Goal: Transaction & Acquisition: Purchase product/service

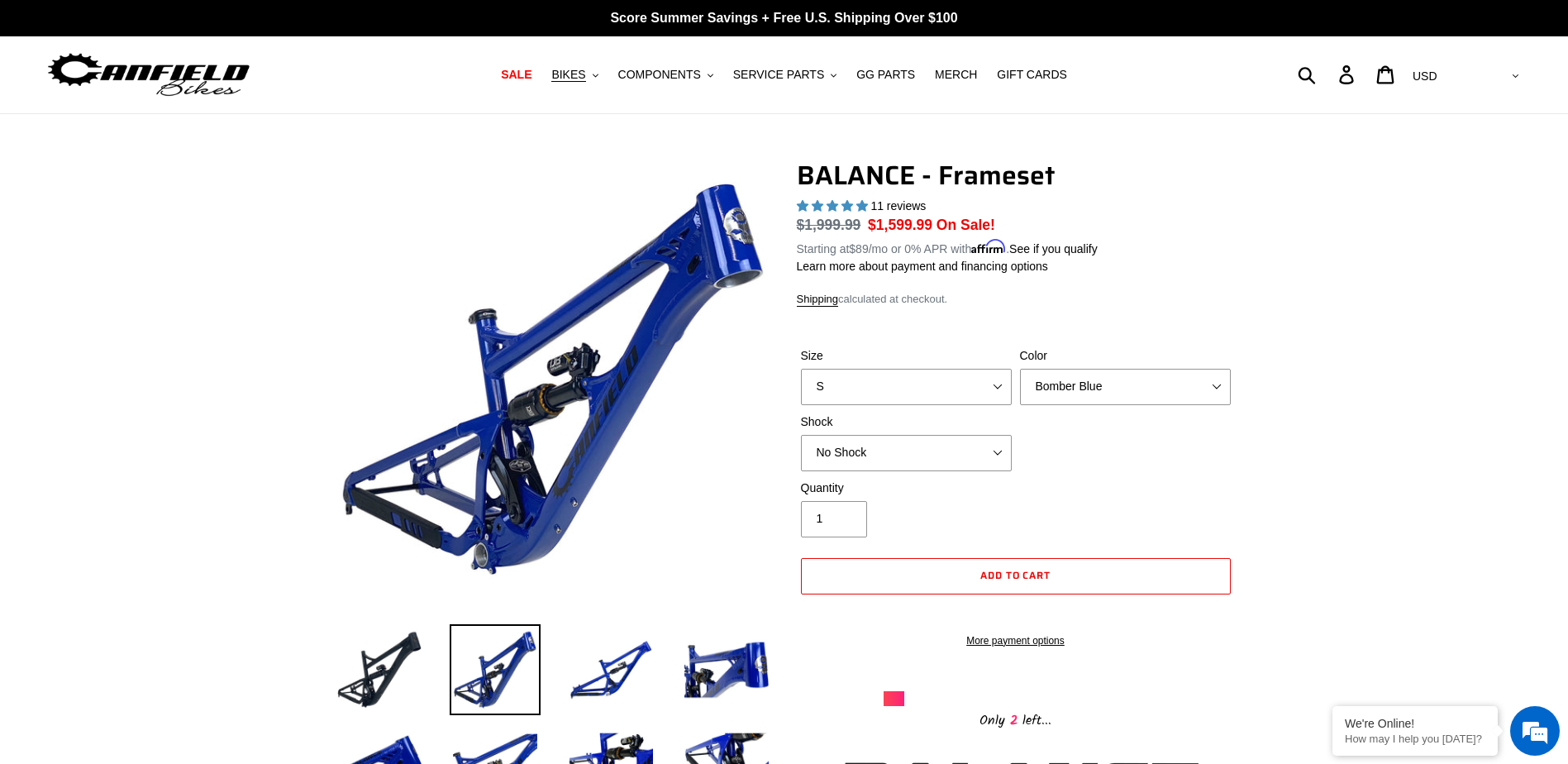
select select "highest-rating"
click at [585, 75] on span "BIKES" at bounding box center [568, 74] width 34 height 14
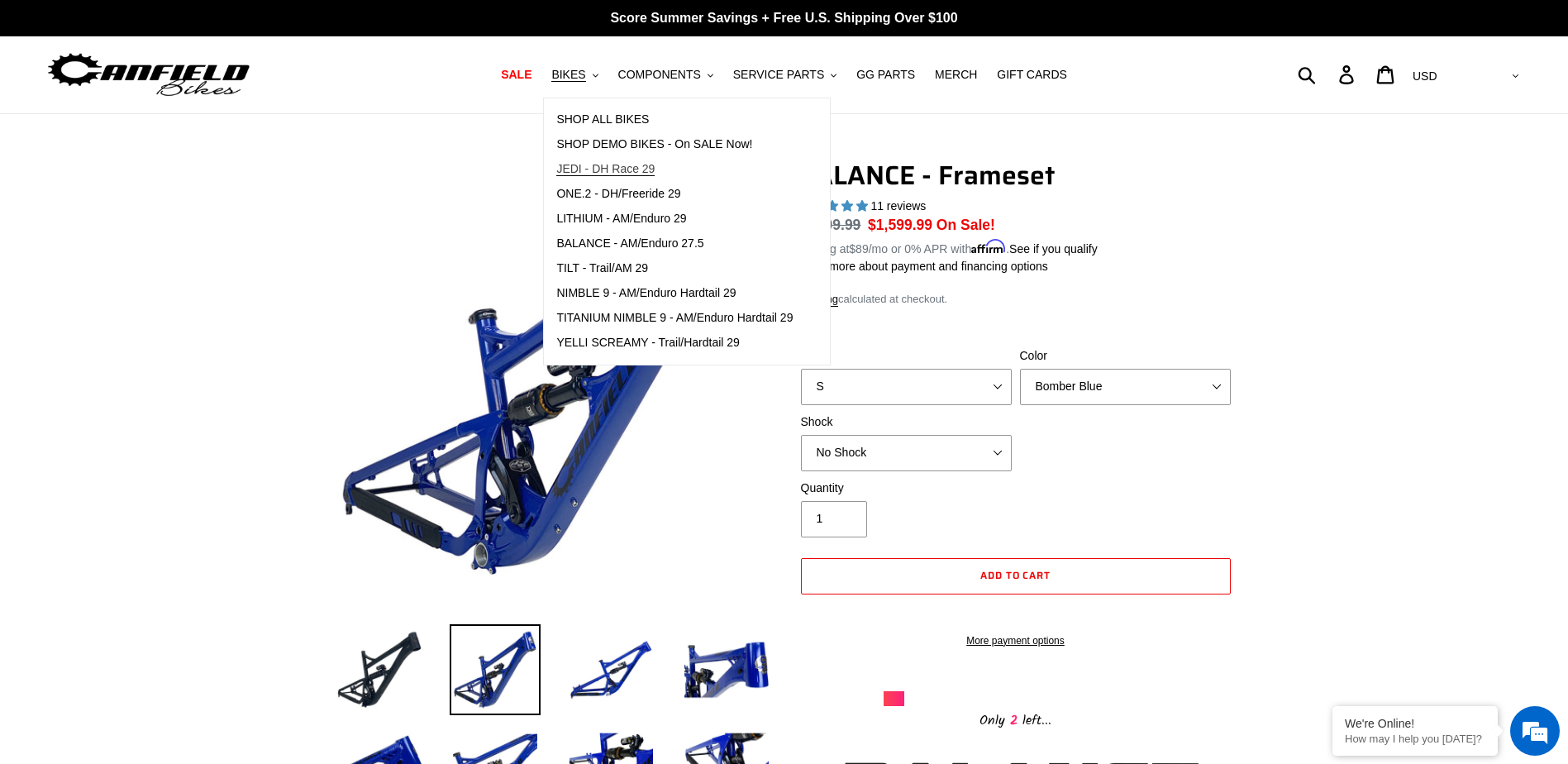
click at [633, 170] on span "JEDI - DH Race 29" at bounding box center [605, 168] width 98 height 14
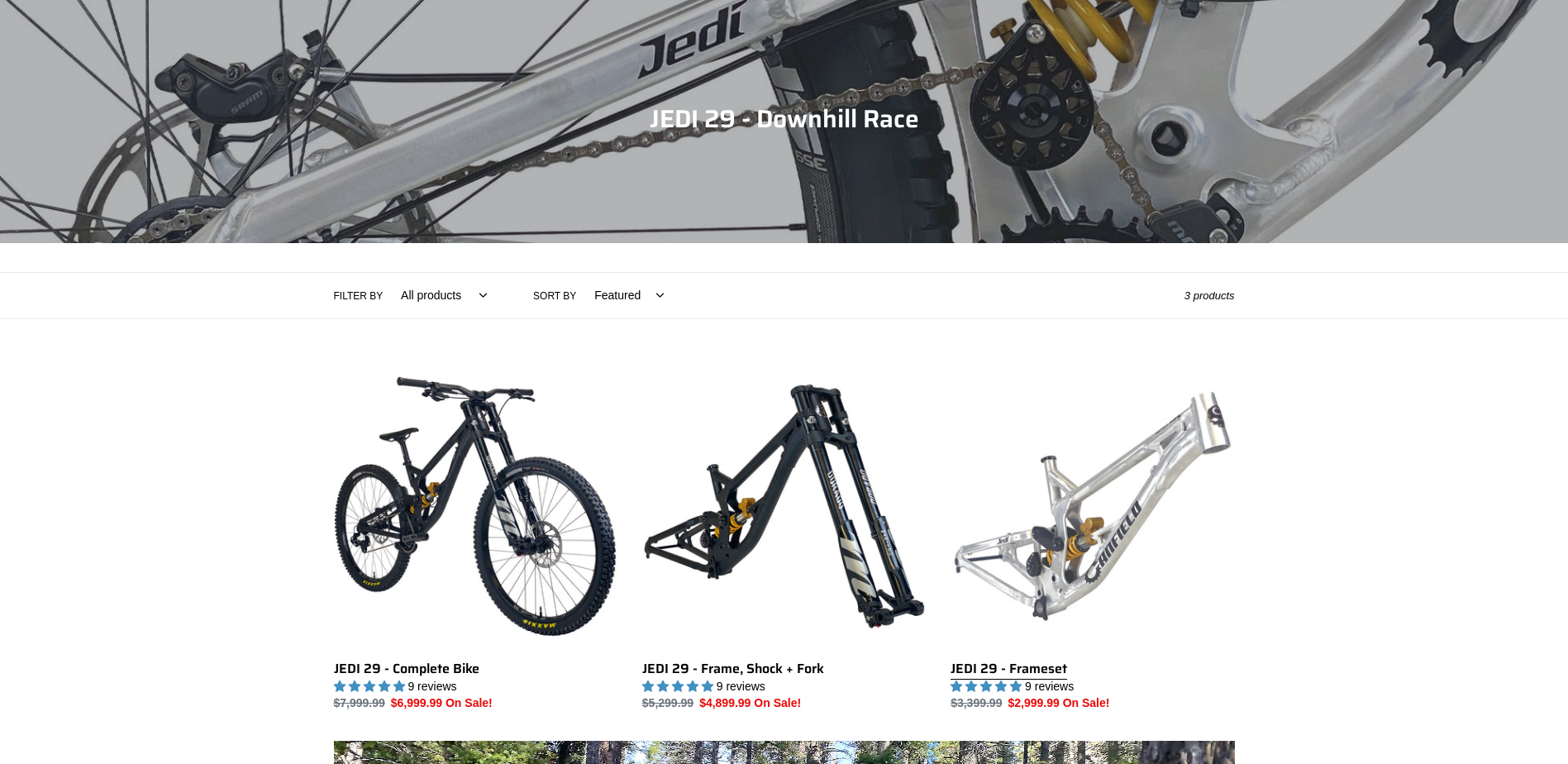
scroll to position [248, 0]
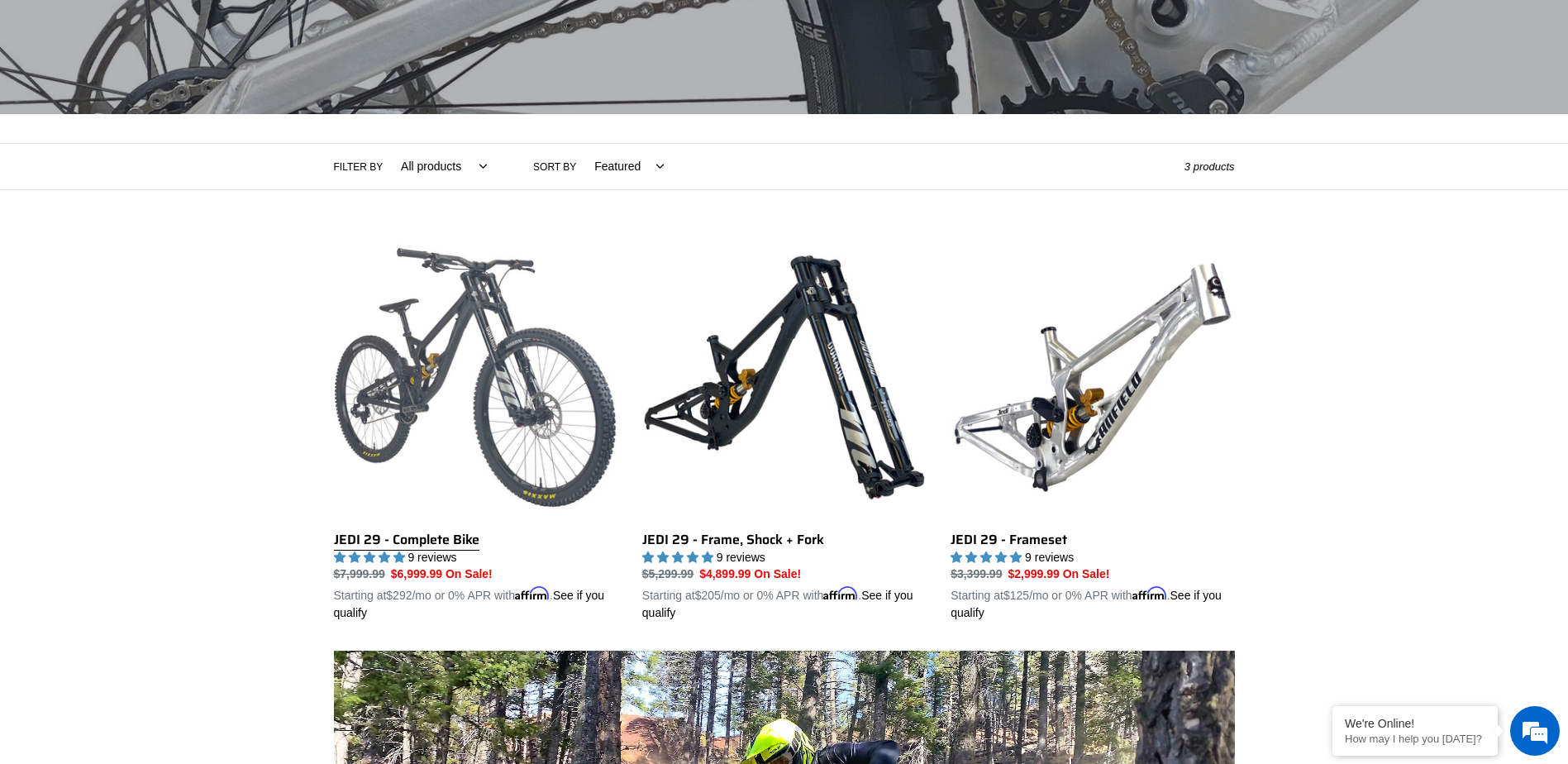
click at [527, 398] on link "JEDI 29 - Complete Bike" at bounding box center [475, 428] width 283 height 387
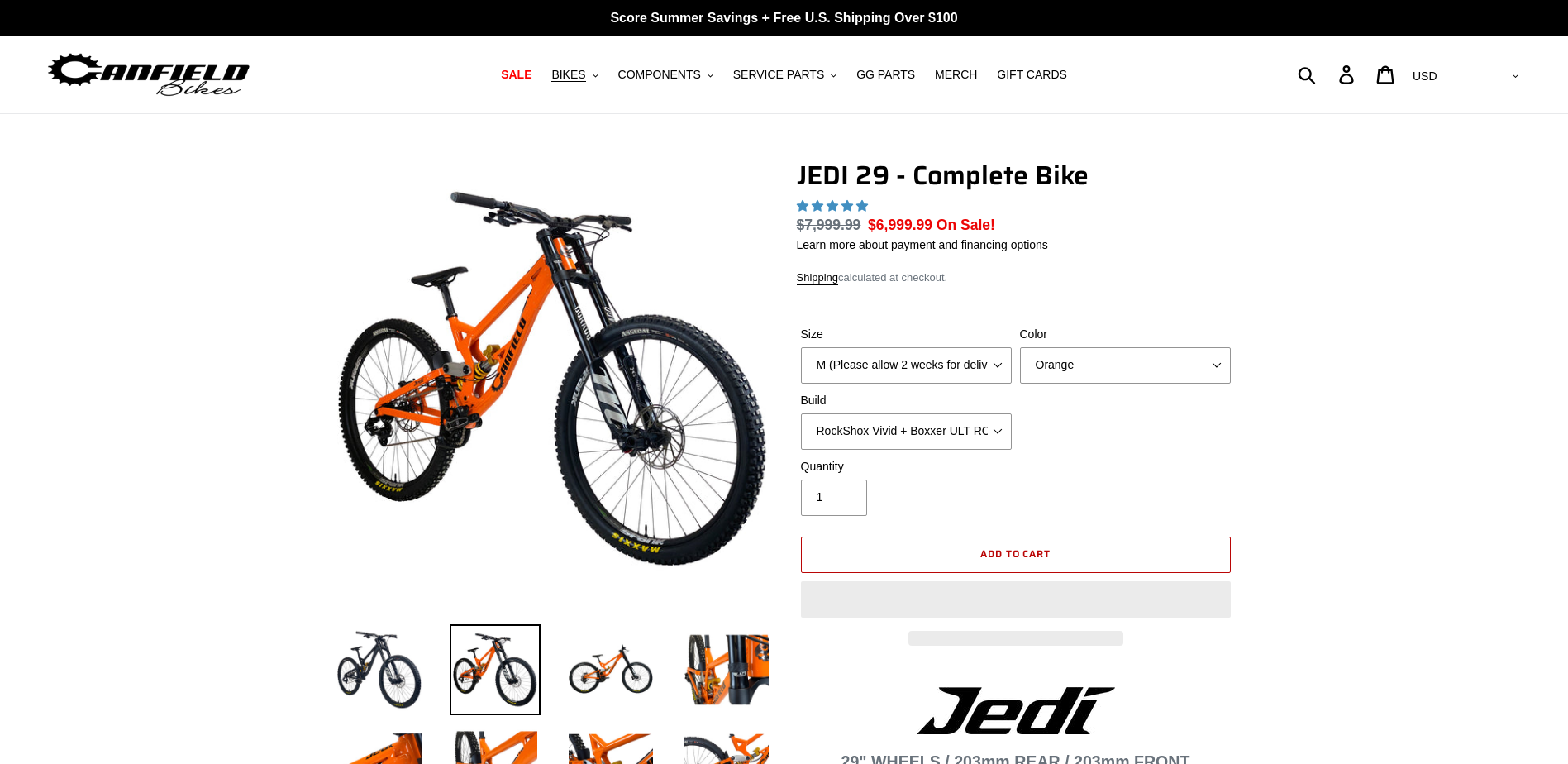
select select "highest-rating"
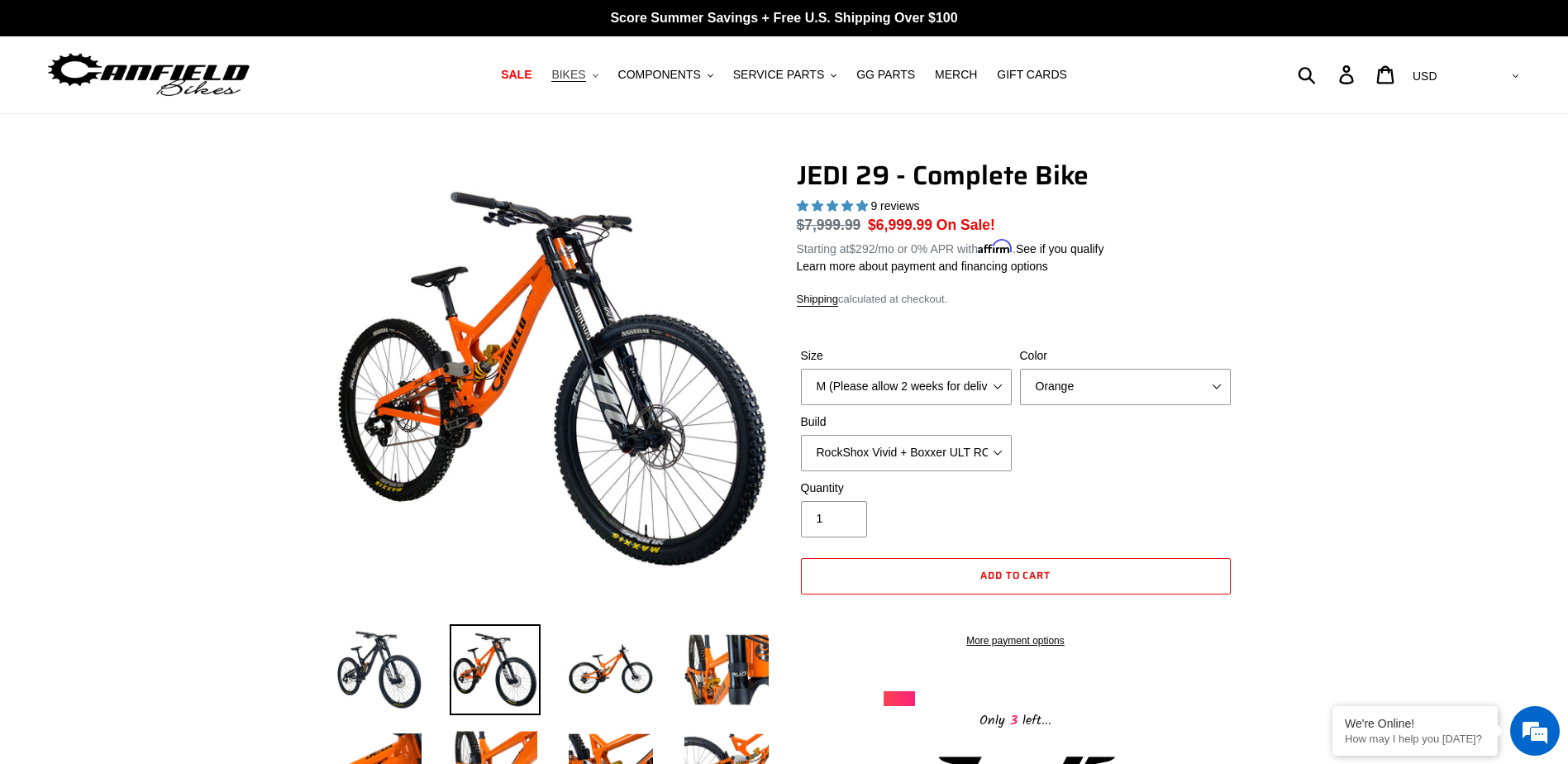
click at [585, 76] on span "BIKES" at bounding box center [568, 74] width 34 height 14
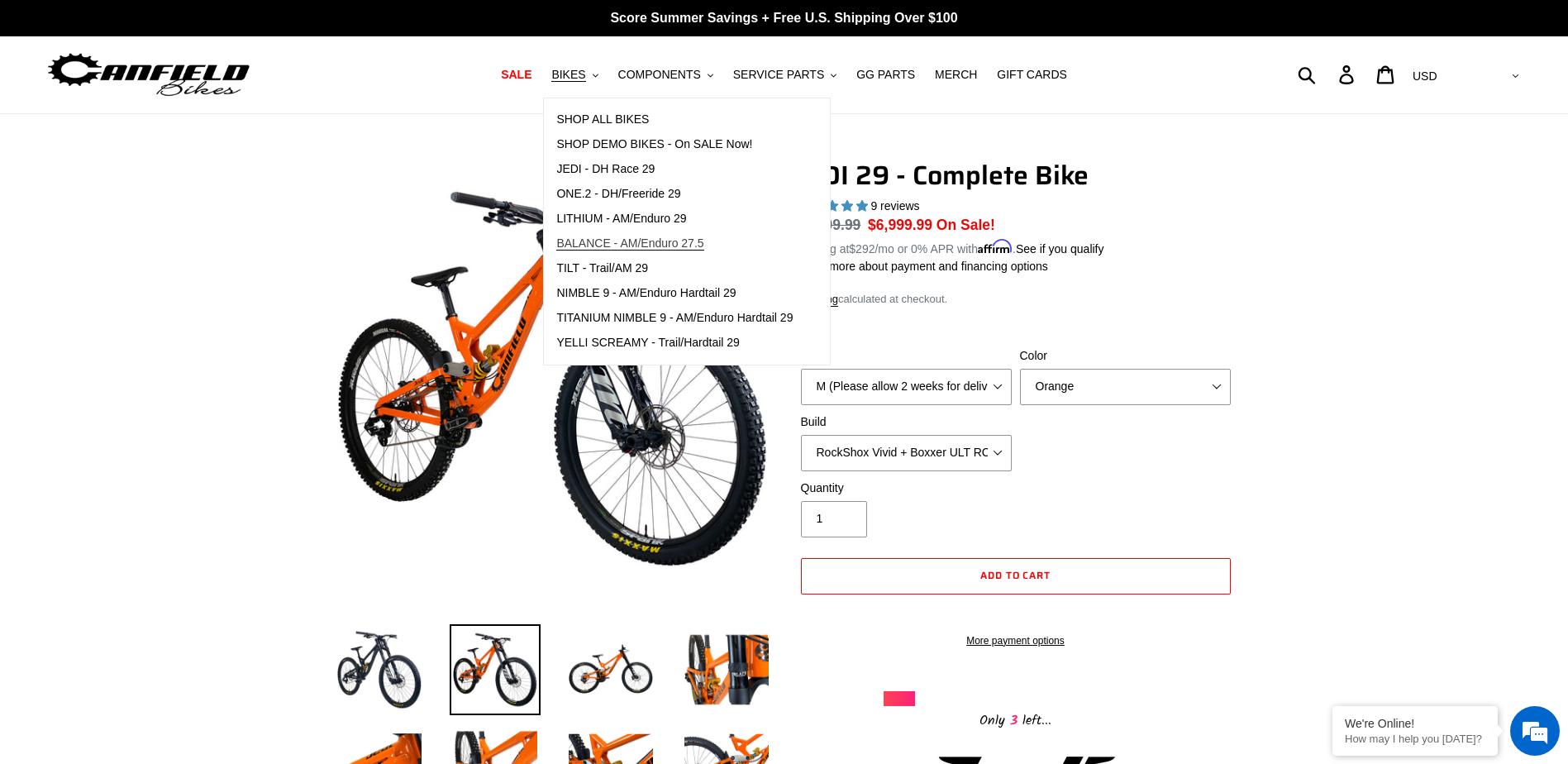
click at [653, 241] on span "BALANCE - AM/Enduro 27.5" at bounding box center [630, 243] width 147 height 14
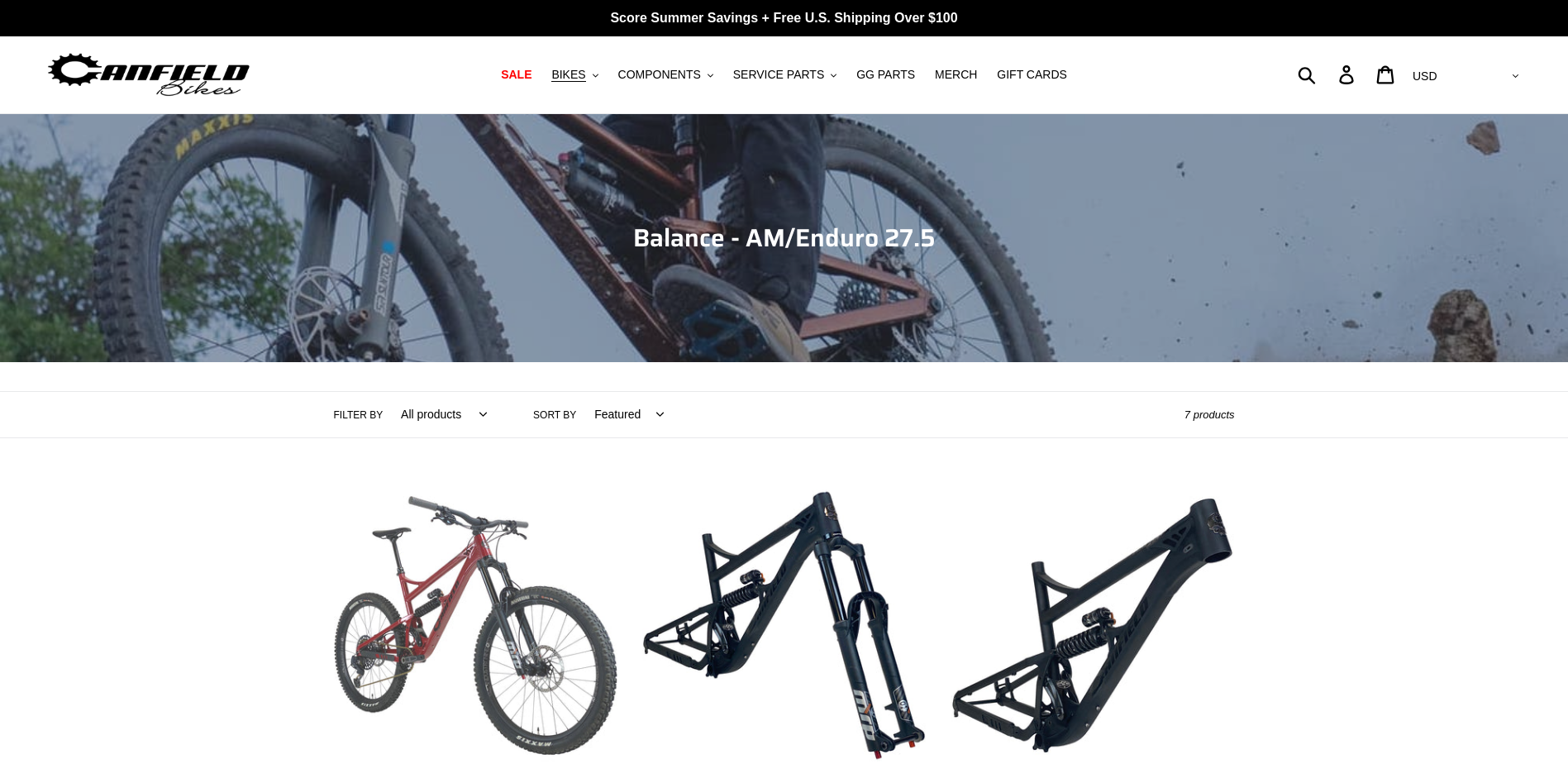
click at [543, 596] on link "BALANCE - Complete Bike" at bounding box center [475, 677] width 283 height 387
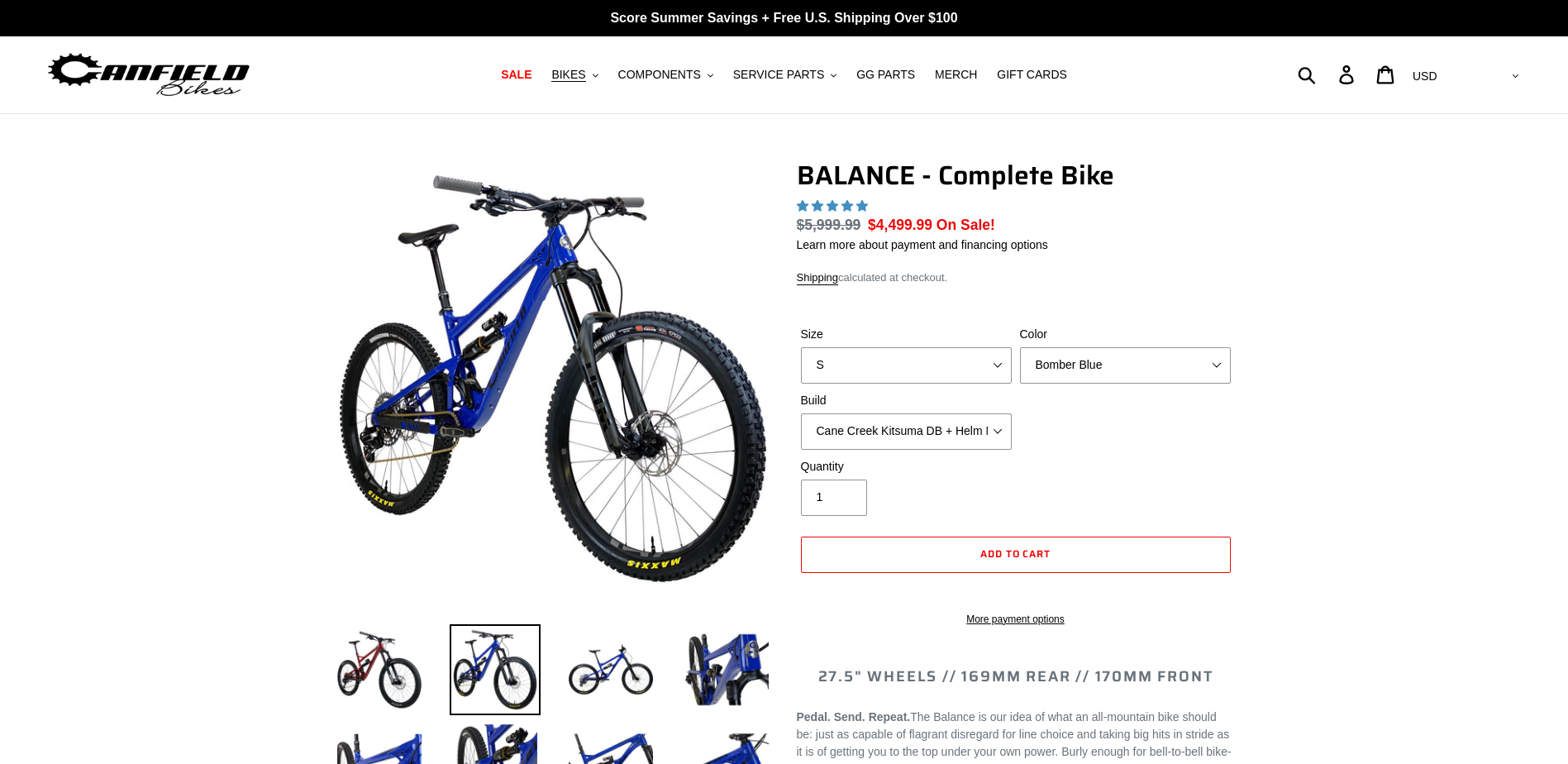
select select "highest-rating"
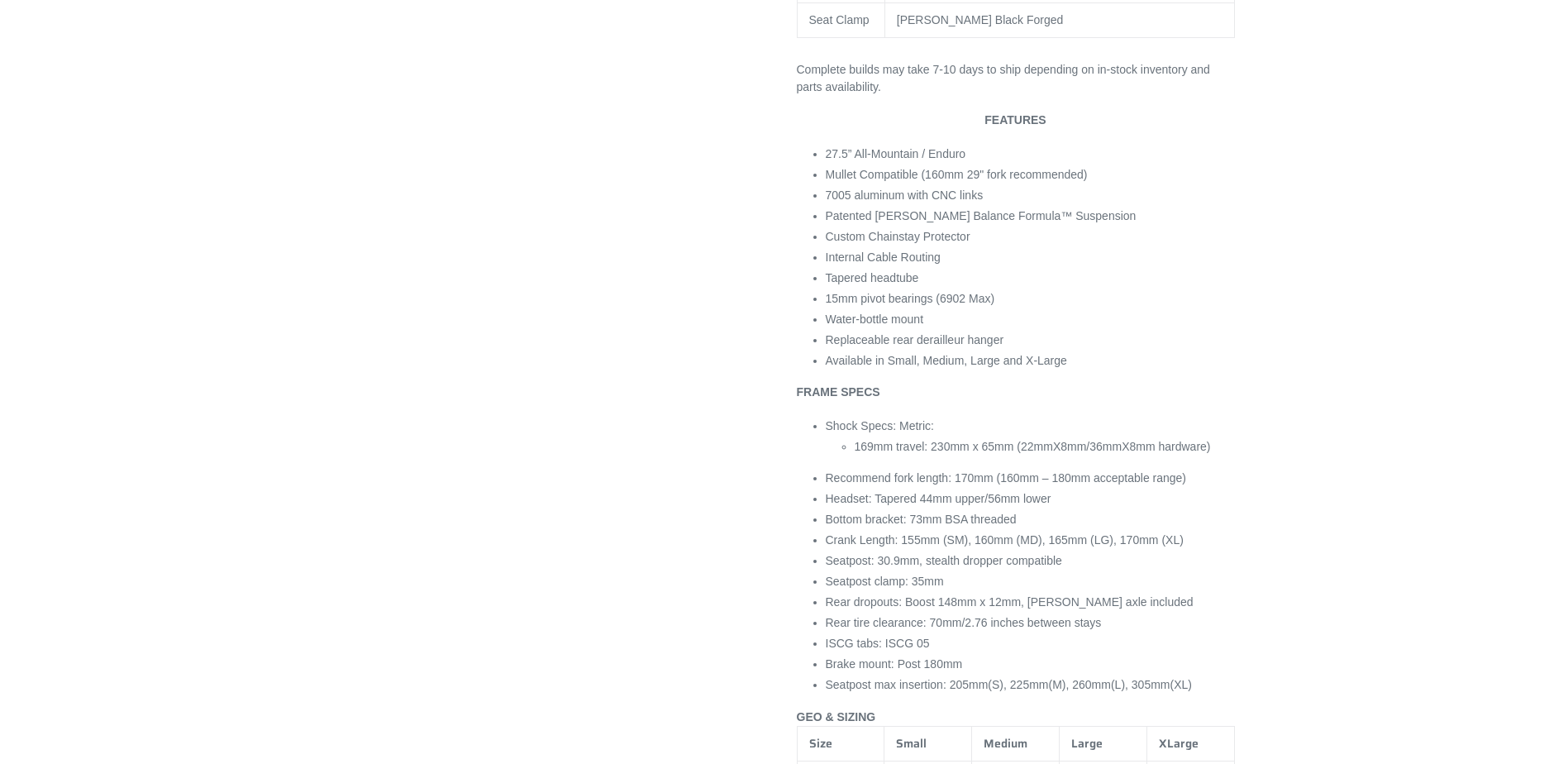
scroll to position [1488, 0]
